Goal: Task Accomplishment & Management: Use online tool/utility

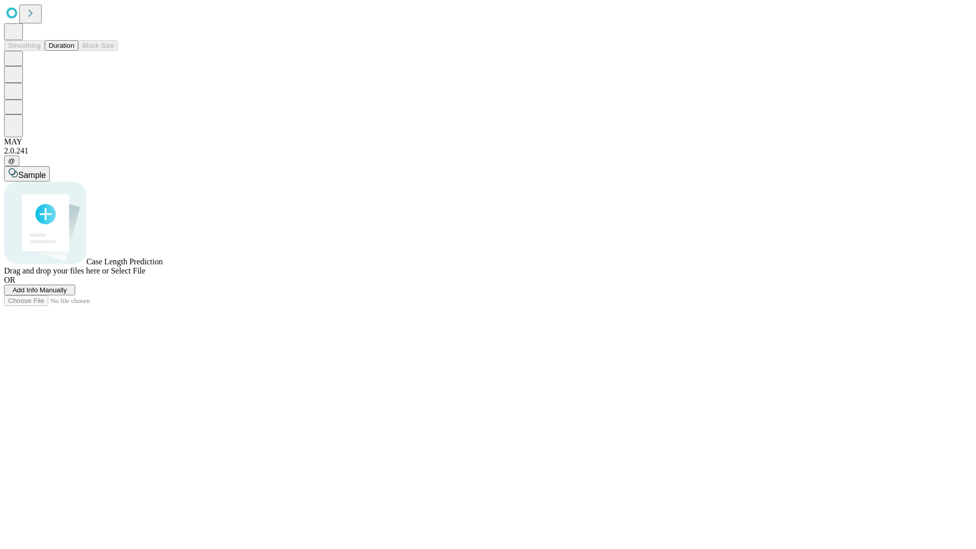
click at [74, 51] on button "Duration" at bounding box center [62, 45] width 34 height 11
click at [67, 294] on span "Add Info Manually" at bounding box center [40, 290] width 54 height 8
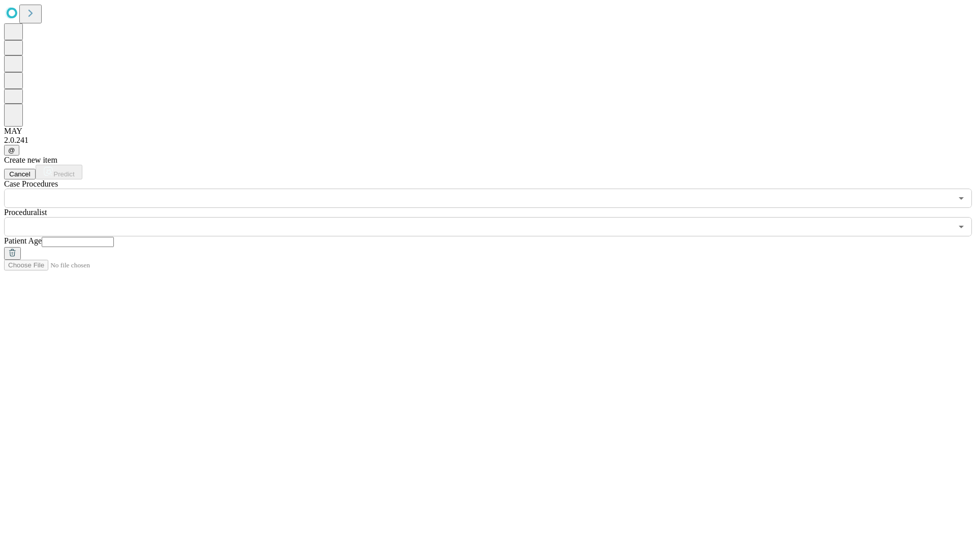
click at [114, 237] on input "text" at bounding box center [78, 242] width 72 height 10
type input "*"
click at [495, 217] on input "text" at bounding box center [478, 226] width 948 height 19
